Goal: Use online tool/utility: Utilize a website feature to perform a specific function

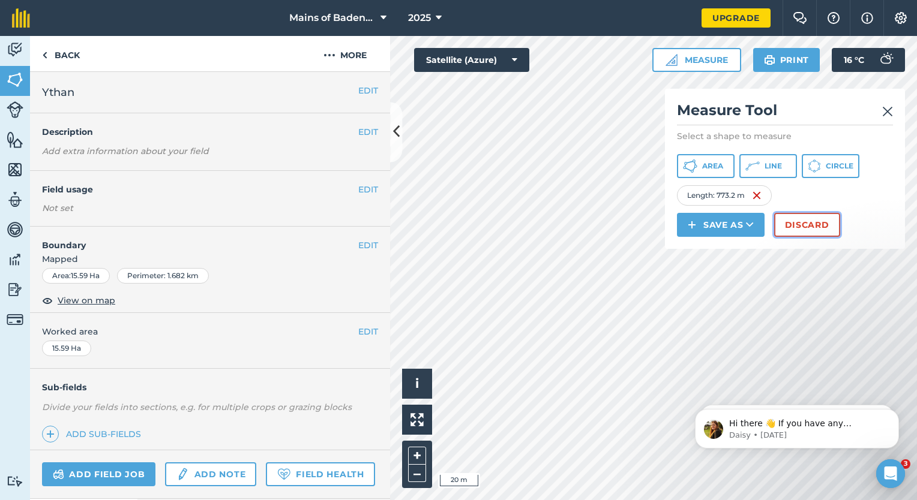
click at [804, 220] on button "Discard" at bounding box center [807, 225] width 66 height 24
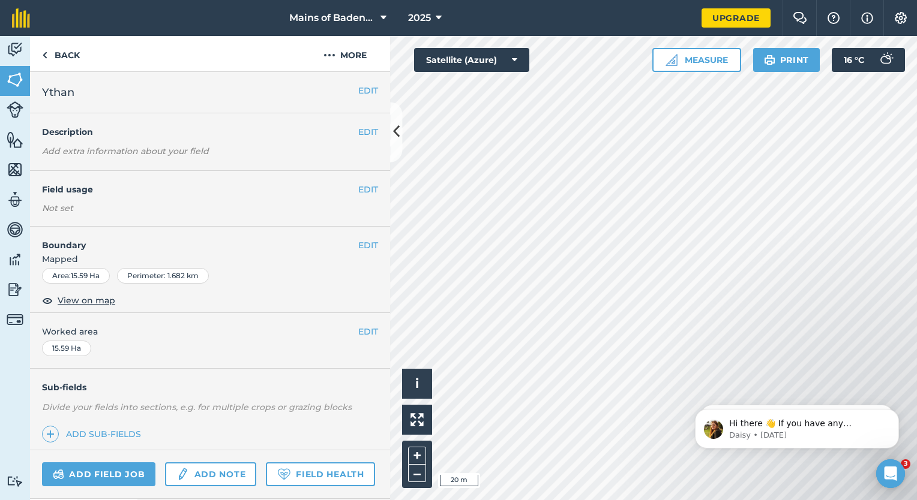
click at [512, 500] on html "Mains of Badenscoth 2025 Upgrade Farm Chat Help Info Settings Map printing is n…" at bounding box center [458, 250] width 917 height 500
click at [456, 500] on html "Mains of Badenscoth 2025 Upgrade Farm Chat Help Info Settings Map printing is n…" at bounding box center [458, 250] width 917 height 500
click at [708, 58] on button "Measure" at bounding box center [696, 60] width 89 height 24
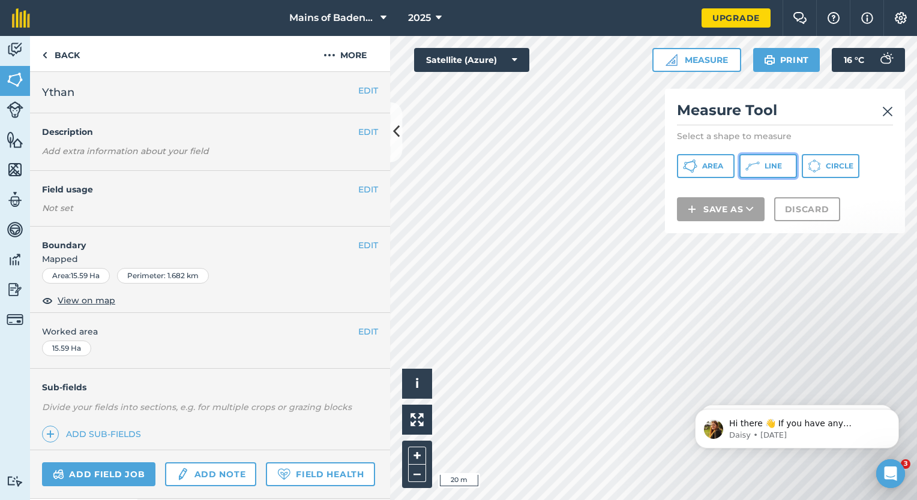
click at [773, 169] on span "Line" at bounding box center [772, 166] width 17 height 10
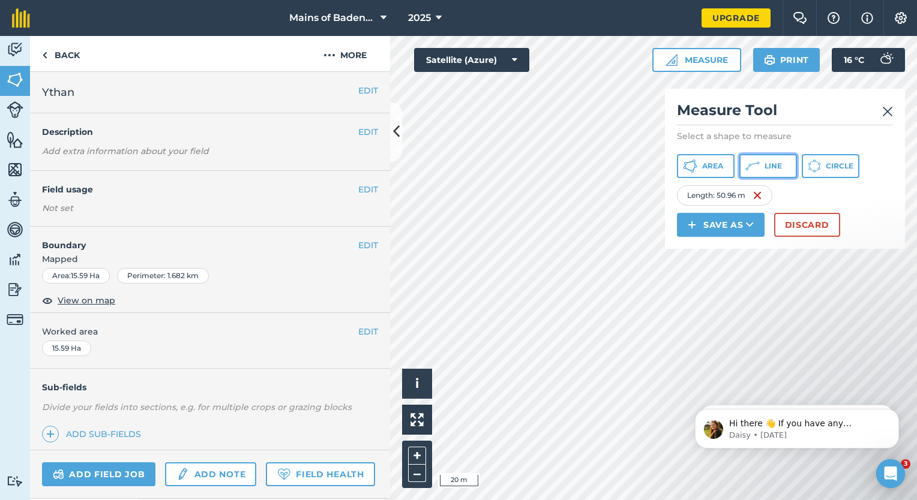
drag, startPoint x: 765, startPoint y: 161, endPoint x: 800, endPoint y: 220, distance: 68.3
click at [800, 220] on div "Measure Tool Select a shape to measure Area Line Circle Length : 50.96 m Save a…" at bounding box center [785, 169] width 240 height 160
click at [800, 220] on button "Discard" at bounding box center [807, 225] width 66 height 24
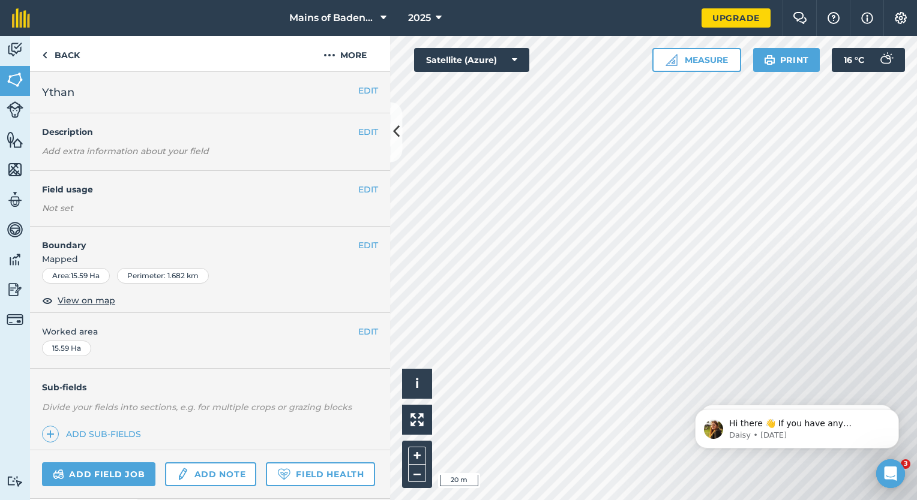
click at [689, 60] on div "Click to start drawing i © 2025 TomTom, Microsoft 20 m + – Satellite (Azure) Me…" at bounding box center [653, 268] width 527 height 464
click at [689, 60] on button "Measure" at bounding box center [696, 60] width 89 height 24
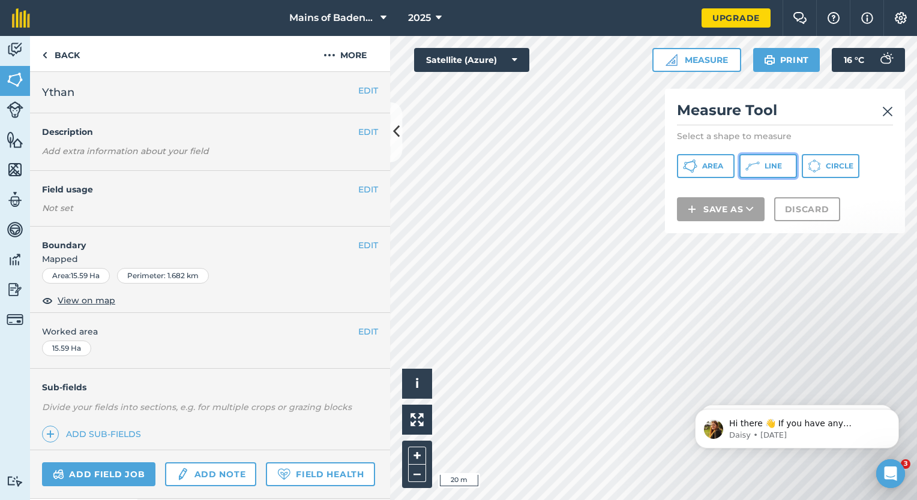
click at [765, 169] on span "Line" at bounding box center [772, 166] width 17 height 10
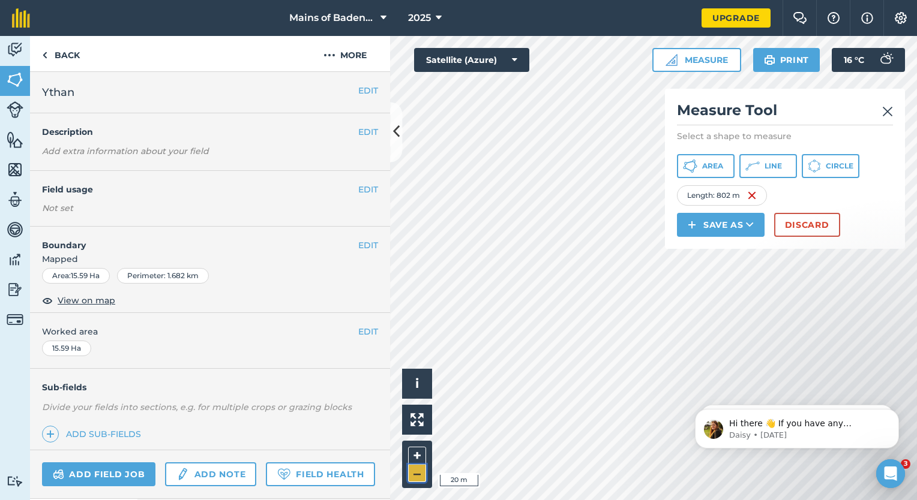
click at [414, 471] on button "–" at bounding box center [417, 473] width 18 height 17
